Goal: Transaction & Acquisition: Purchase product/service

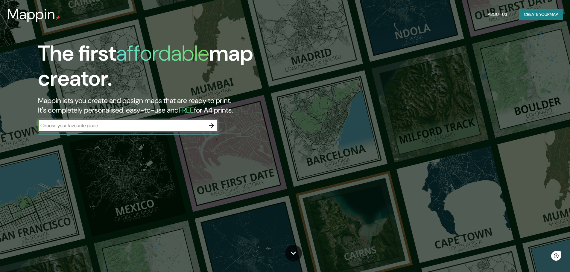
click at [157, 126] on input "text" at bounding box center [121, 125] width 167 height 7
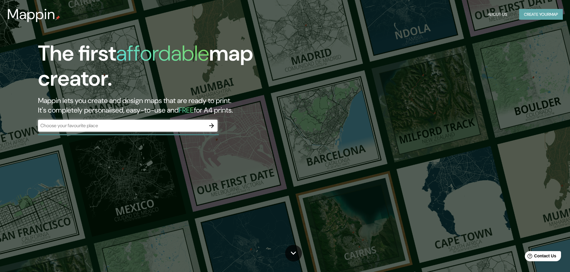
click at [539, 16] on button "Create your map" at bounding box center [541, 14] width 44 height 11
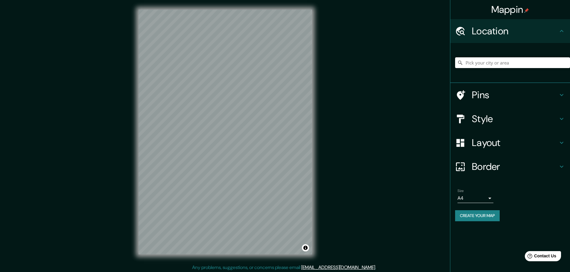
click at [503, 66] on input "Pick your city or area" at bounding box center [512, 62] width 115 height 11
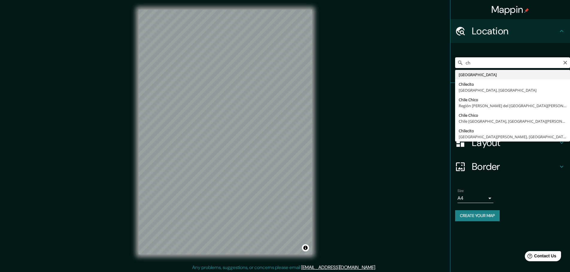
type input "c"
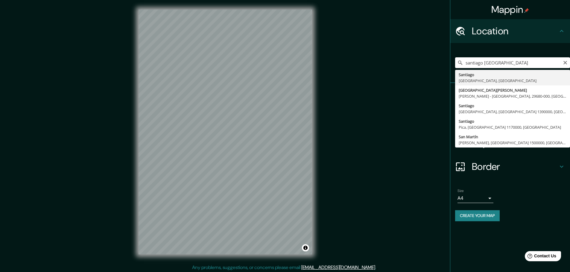
type input "[GEOGRAPHIC_DATA], [GEOGRAPHIC_DATA], [GEOGRAPHIC_DATA]"
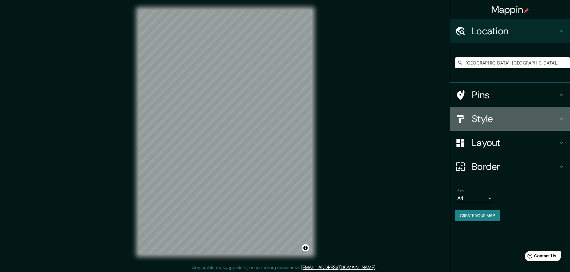
click at [481, 128] on div "Style" at bounding box center [510, 119] width 120 height 24
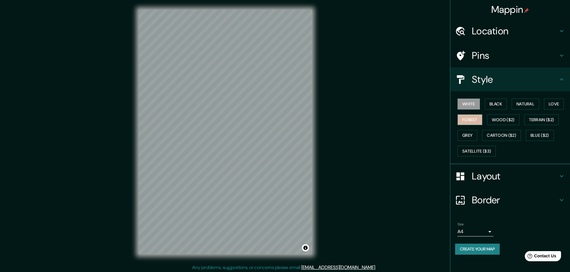
click at [473, 122] on button "Forest" at bounding box center [469, 120] width 25 height 11
click at [493, 118] on button "Wood ($2)" at bounding box center [503, 120] width 32 height 11
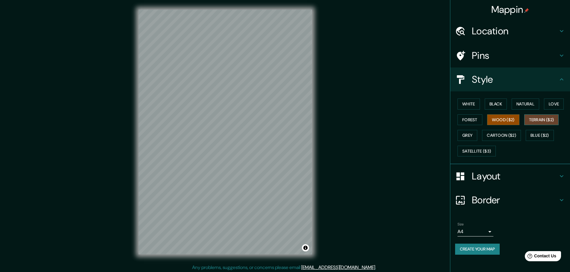
click at [531, 118] on button "Terrain ($2)" at bounding box center [541, 120] width 35 height 11
click at [552, 106] on button "Love" at bounding box center [554, 104] width 20 height 11
click at [540, 137] on button "Blue ($2)" at bounding box center [540, 135] width 28 height 11
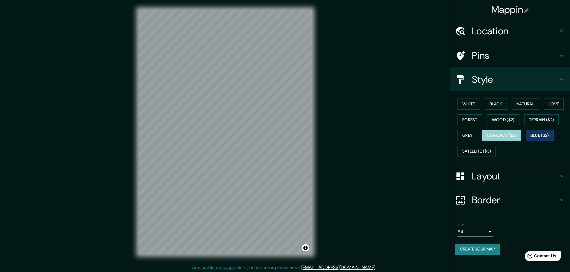
click at [500, 137] on button "Cartoon ($2)" at bounding box center [501, 135] width 39 height 11
click at [470, 135] on button "Grey" at bounding box center [467, 135] width 20 height 11
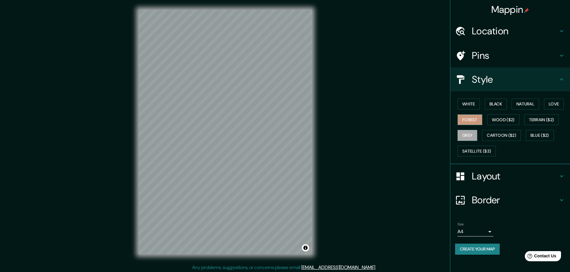
click at [466, 119] on button "Forest" at bounding box center [469, 120] width 25 height 11
click at [467, 104] on button "White" at bounding box center [468, 104] width 22 height 11
click at [502, 33] on h4 "Location" at bounding box center [515, 31] width 86 height 12
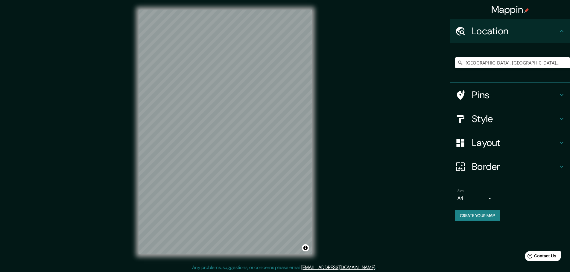
click at [495, 95] on h4 "Pins" at bounding box center [515, 95] width 86 height 12
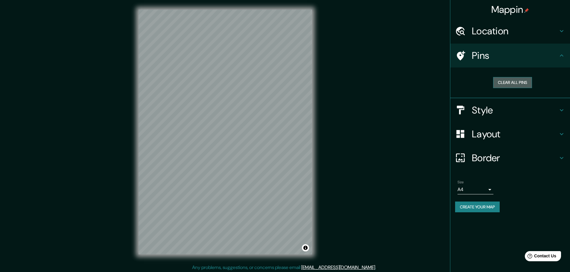
click at [505, 86] on button "Clear all pins" at bounding box center [512, 82] width 39 height 11
click at [496, 156] on h4 "Border" at bounding box center [515, 158] width 86 height 12
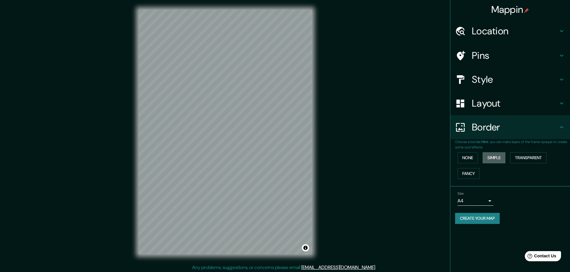
click at [497, 158] on button "Simple" at bounding box center [493, 158] width 23 height 11
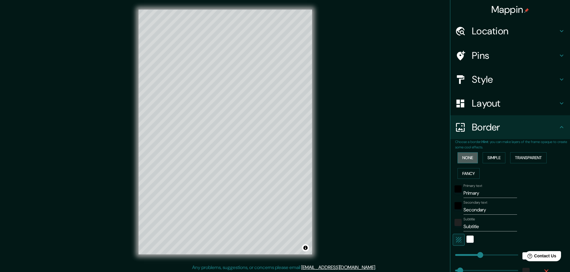
click at [469, 159] on button "None" at bounding box center [467, 158] width 20 height 11
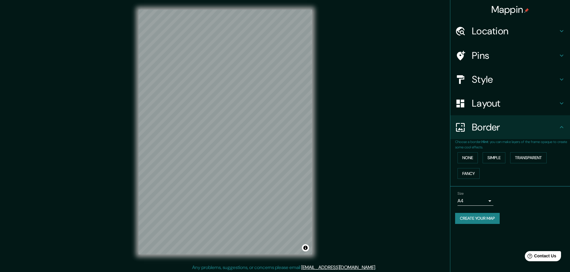
click at [486, 203] on body "Mappin Location [GEOGRAPHIC_DATA], [GEOGRAPHIC_DATA], [GEOGRAPHIC_DATA] Pins St…" at bounding box center [285, 136] width 570 height 272
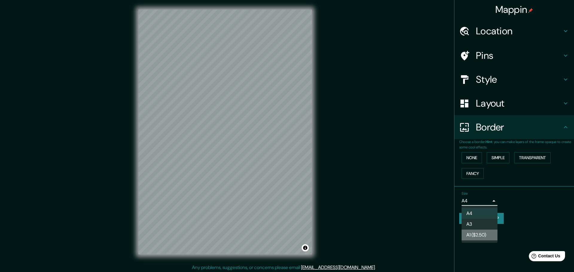
click at [490, 235] on li "A1 ($2.50)" at bounding box center [480, 235] width 36 height 11
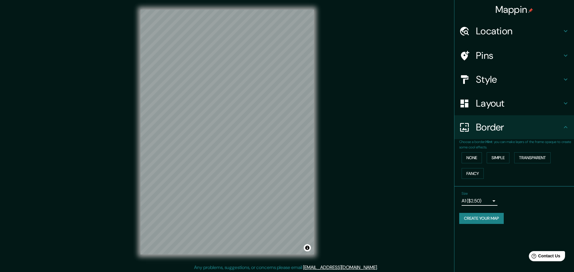
click at [487, 202] on body "Mappin Location [GEOGRAPHIC_DATA], [GEOGRAPHIC_DATA], [GEOGRAPHIC_DATA] Pins St…" at bounding box center [287, 136] width 574 height 272
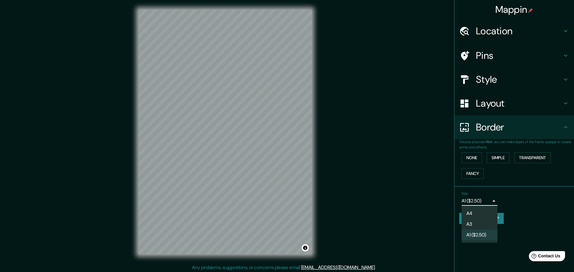
click at [486, 221] on li "A3" at bounding box center [480, 224] width 36 height 11
type input "a4"
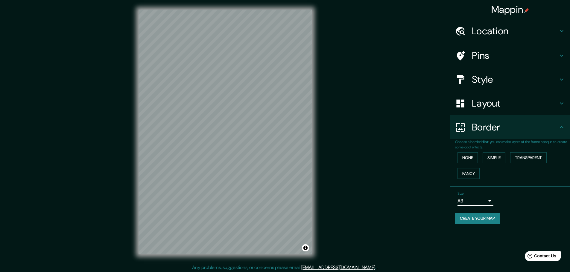
click at [519, 107] on h4 "Layout" at bounding box center [515, 104] width 86 height 12
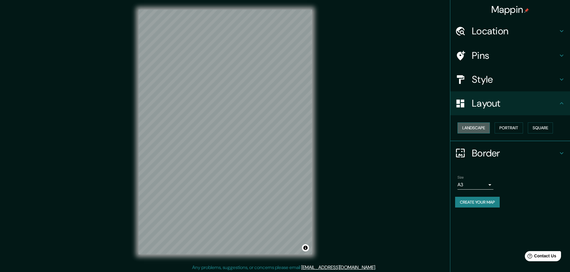
click at [484, 129] on button "Landscape" at bounding box center [473, 128] width 32 height 11
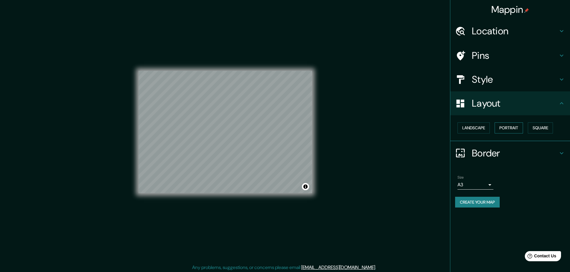
click at [500, 129] on button "Portrait" at bounding box center [508, 128] width 28 height 11
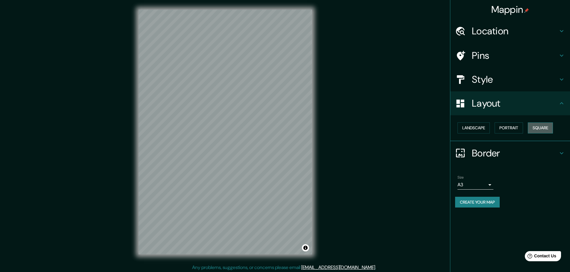
click at [542, 130] on button "Square" at bounding box center [540, 128] width 25 height 11
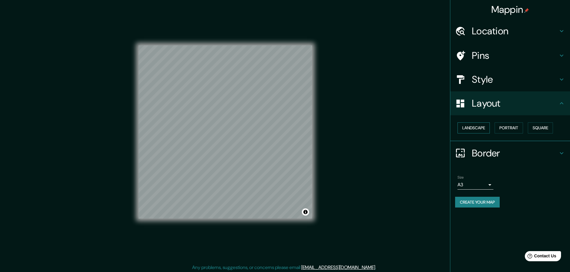
click at [479, 129] on button "Landscape" at bounding box center [473, 128] width 32 height 11
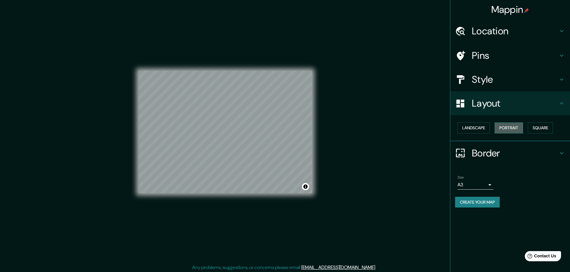
click at [513, 128] on button "Portrait" at bounding box center [508, 128] width 28 height 11
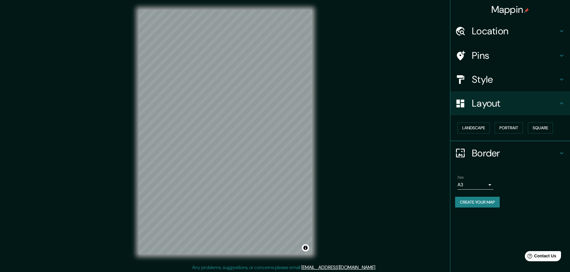
click at [499, 27] on h4 "Location" at bounding box center [515, 31] width 86 height 12
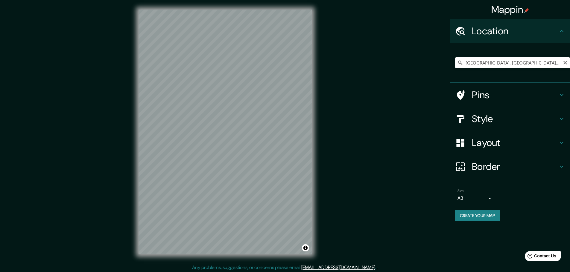
click at [509, 61] on input "[GEOGRAPHIC_DATA], [GEOGRAPHIC_DATA], [GEOGRAPHIC_DATA]" at bounding box center [512, 62] width 115 height 11
type input "ñ"
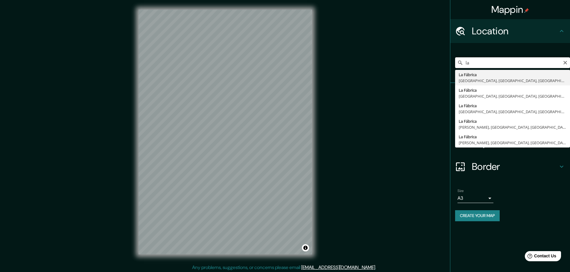
type input "l"
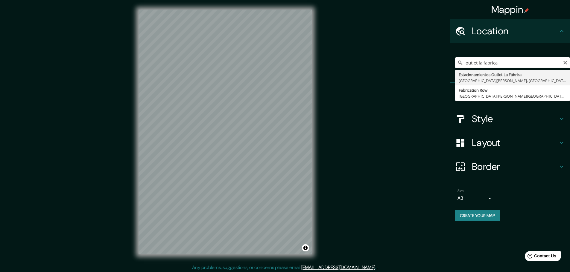
type input "Estacionamientos Outlet [GEOGRAPHIC_DATA], [GEOGRAPHIC_DATA][PERSON_NAME], [GEO…"
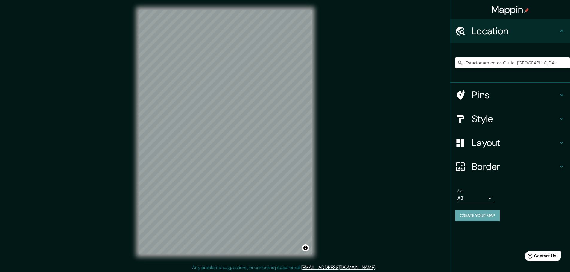
click at [478, 215] on button "Create your map" at bounding box center [477, 216] width 45 height 11
click at [482, 100] on h4 "Pins" at bounding box center [515, 95] width 86 height 12
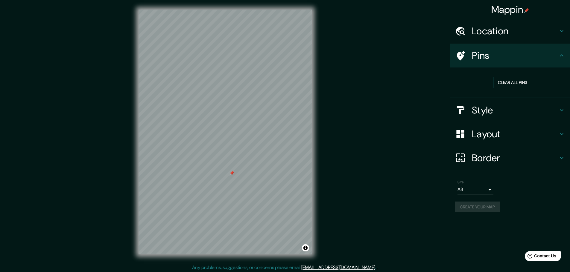
click at [511, 85] on button "Clear all pins" at bounding box center [512, 82] width 39 height 11
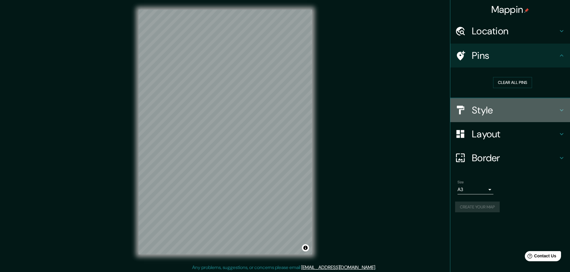
click at [507, 109] on h4 "Style" at bounding box center [515, 110] width 86 height 12
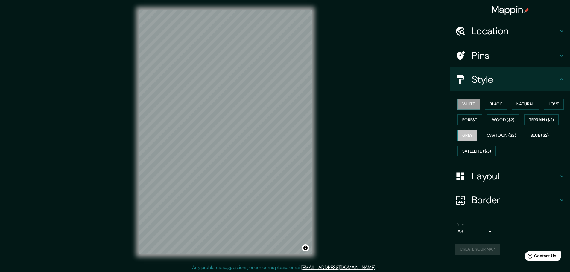
click at [477, 137] on button "Grey" at bounding box center [467, 135] width 20 height 11
click at [504, 128] on div "White Black Natural Love Forest Wood ($2) Terrain ($2) Grey Cartoon ($2) Blue (…" at bounding box center [512, 127] width 115 height 63
click at [505, 107] on button "Black" at bounding box center [496, 104] width 22 height 11
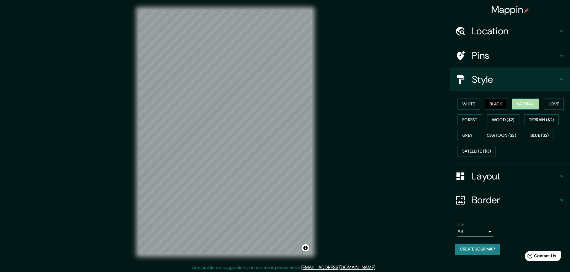
click at [530, 105] on button "Natural" at bounding box center [525, 104] width 28 height 11
click at [480, 248] on button "Create your map" at bounding box center [477, 249] width 45 height 11
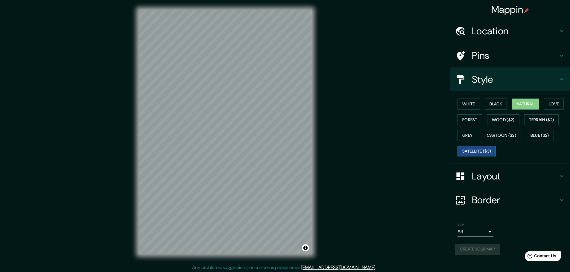
click at [480, 151] on button "Satellite ($3)" at bounding box center [476, 151] width 38 height 11
